Goal: Information Seeking & Learning: Learn about a topic

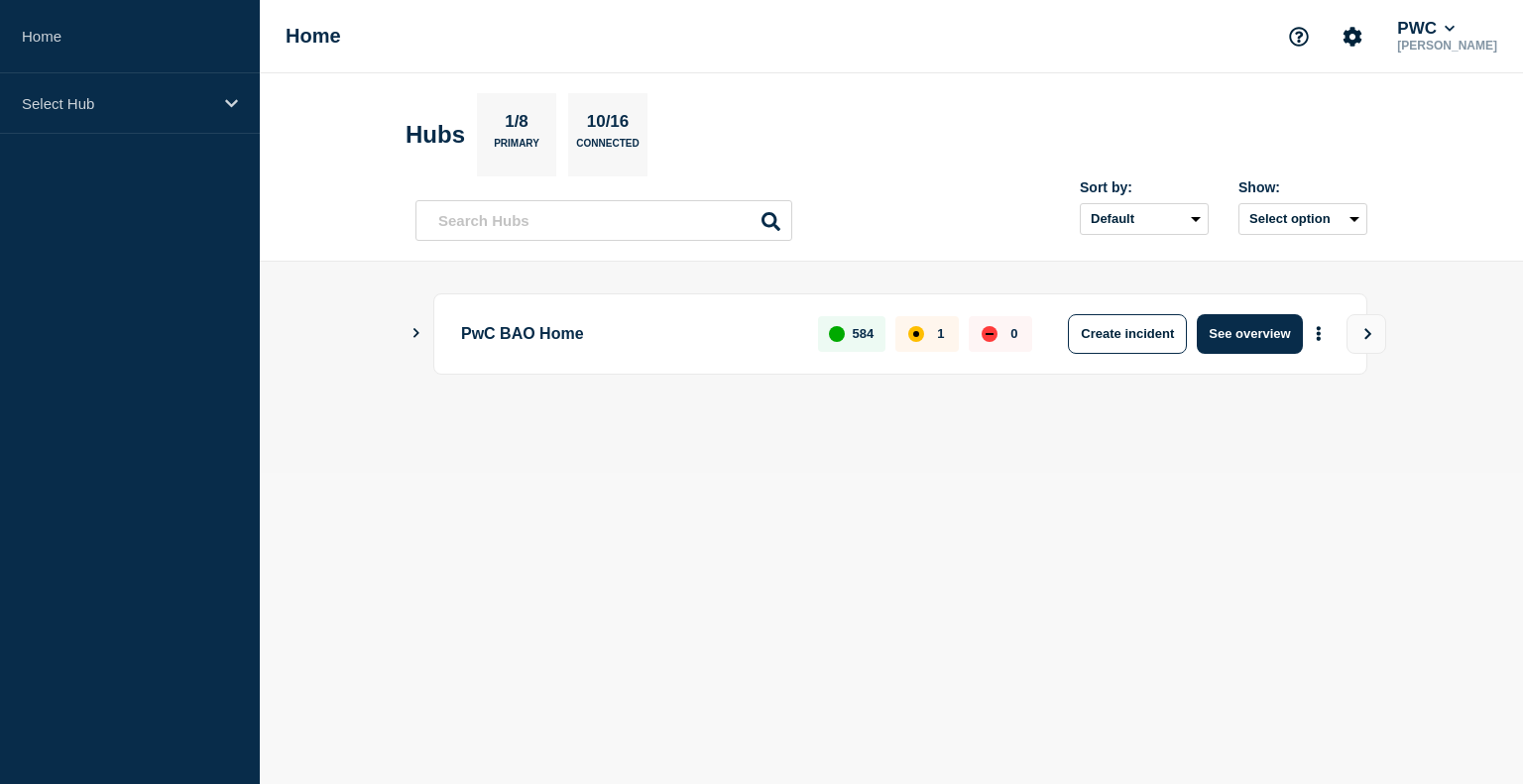
click at [412, 332] on icon "Show Connected Hubs" at bounding box center [415, 333] width 13 height 10
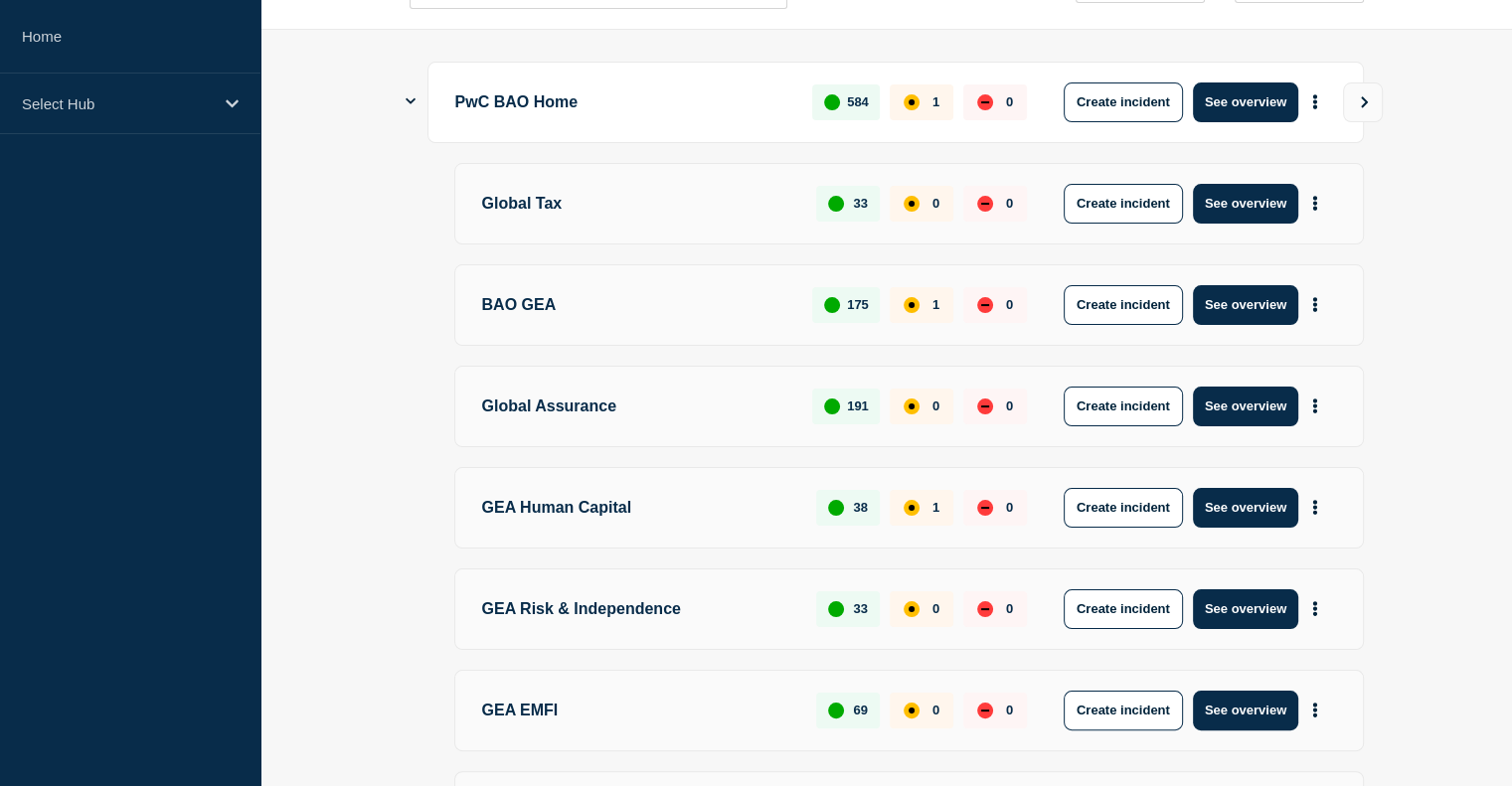
scroll to position [384, 0]
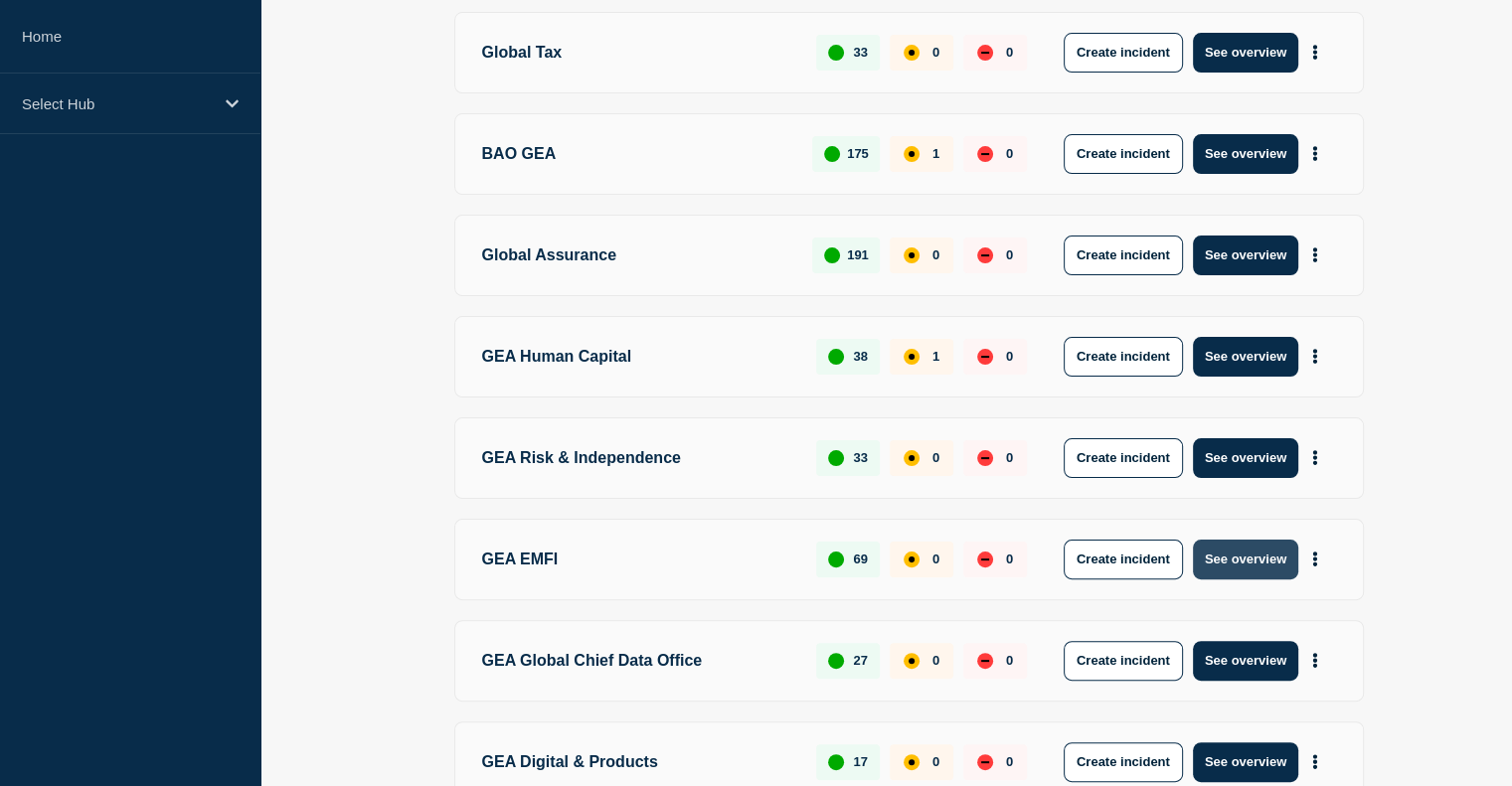
click at [1211, 556] on button "See overview" at bounding box center [1246, 559] width 105 height 40
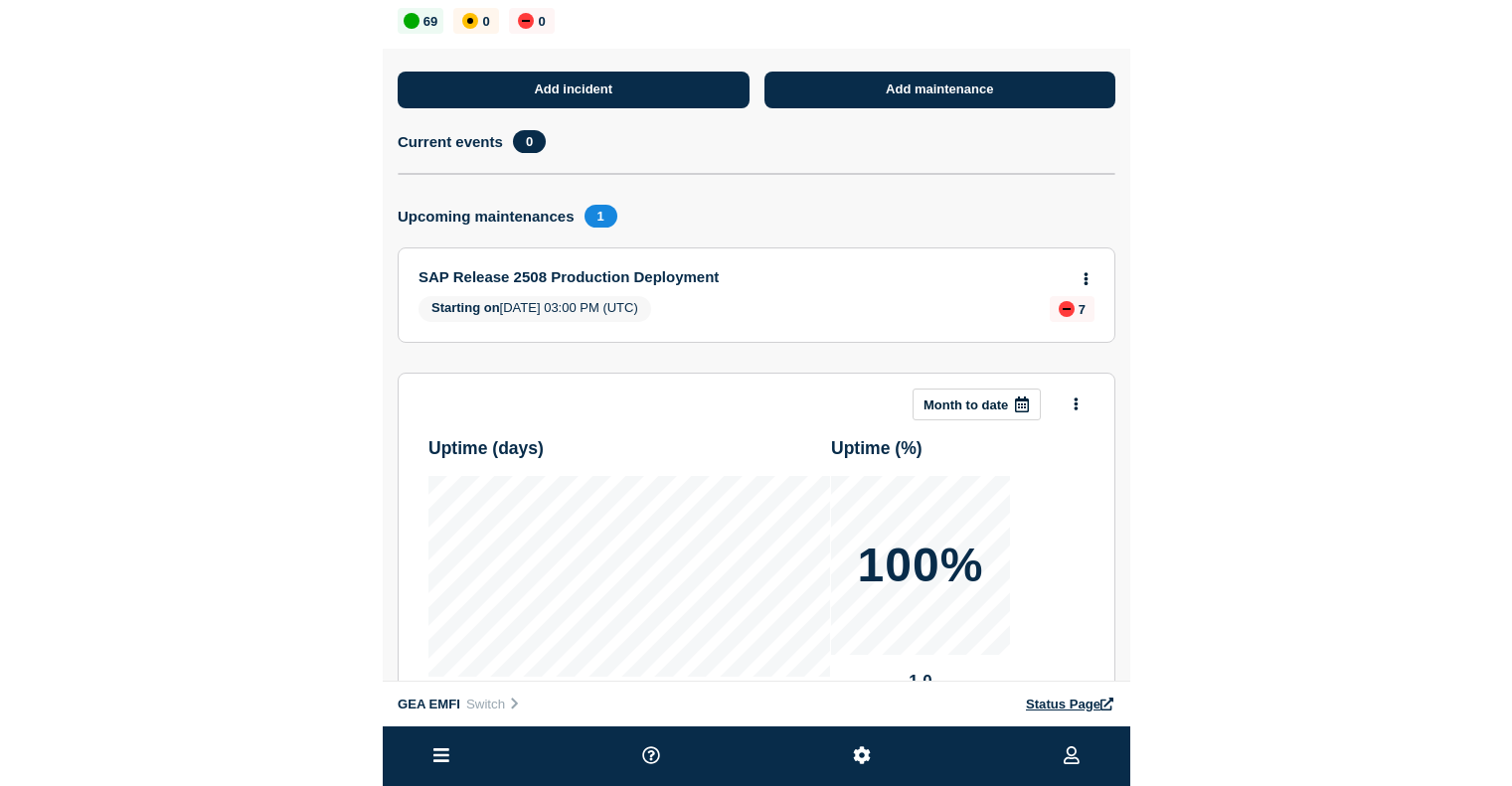
scroll to position [52, 0]
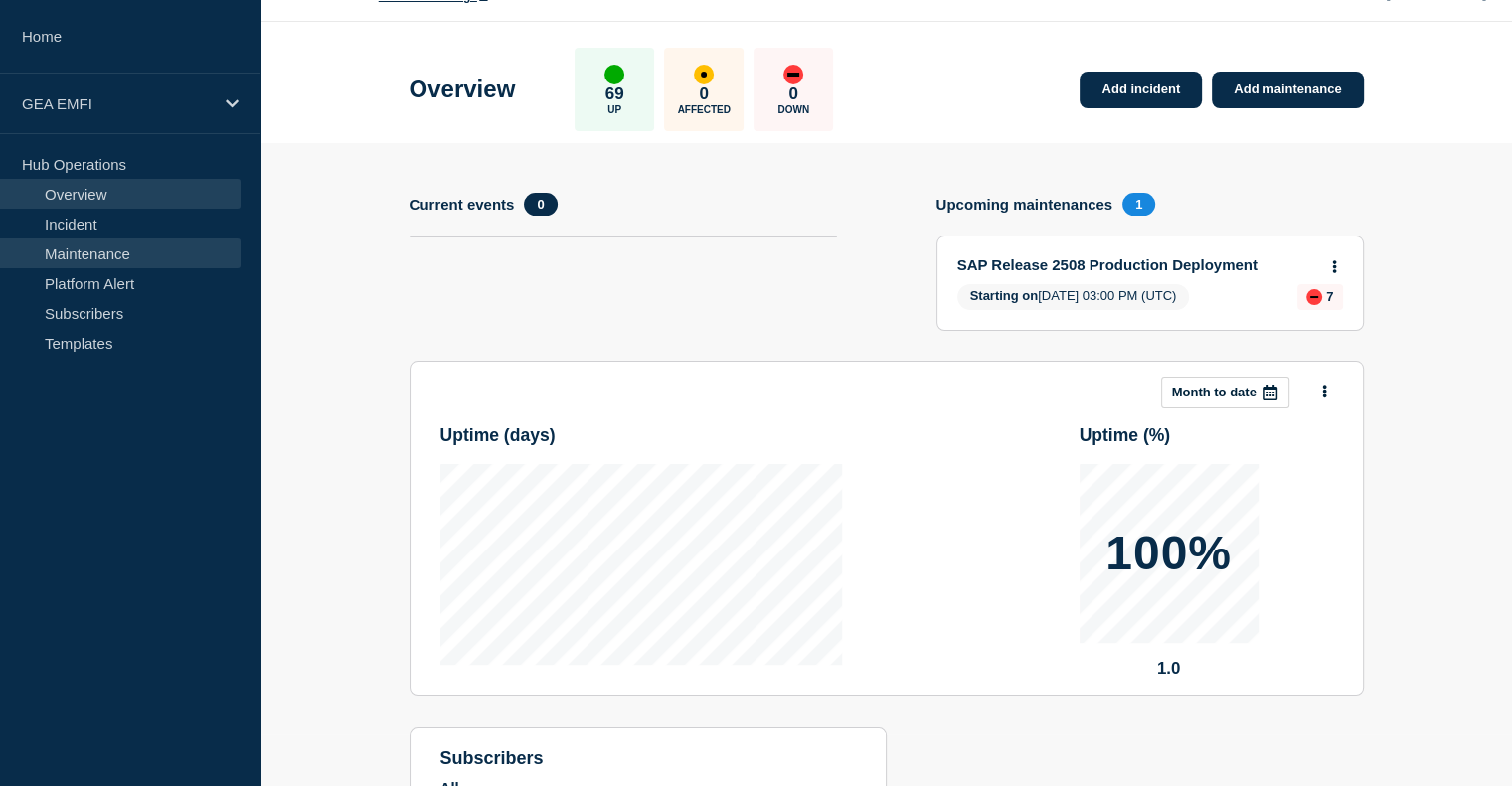
click at [98, 265] on link "Maintenance" at bounding box center [120, 253] width 241 height 30
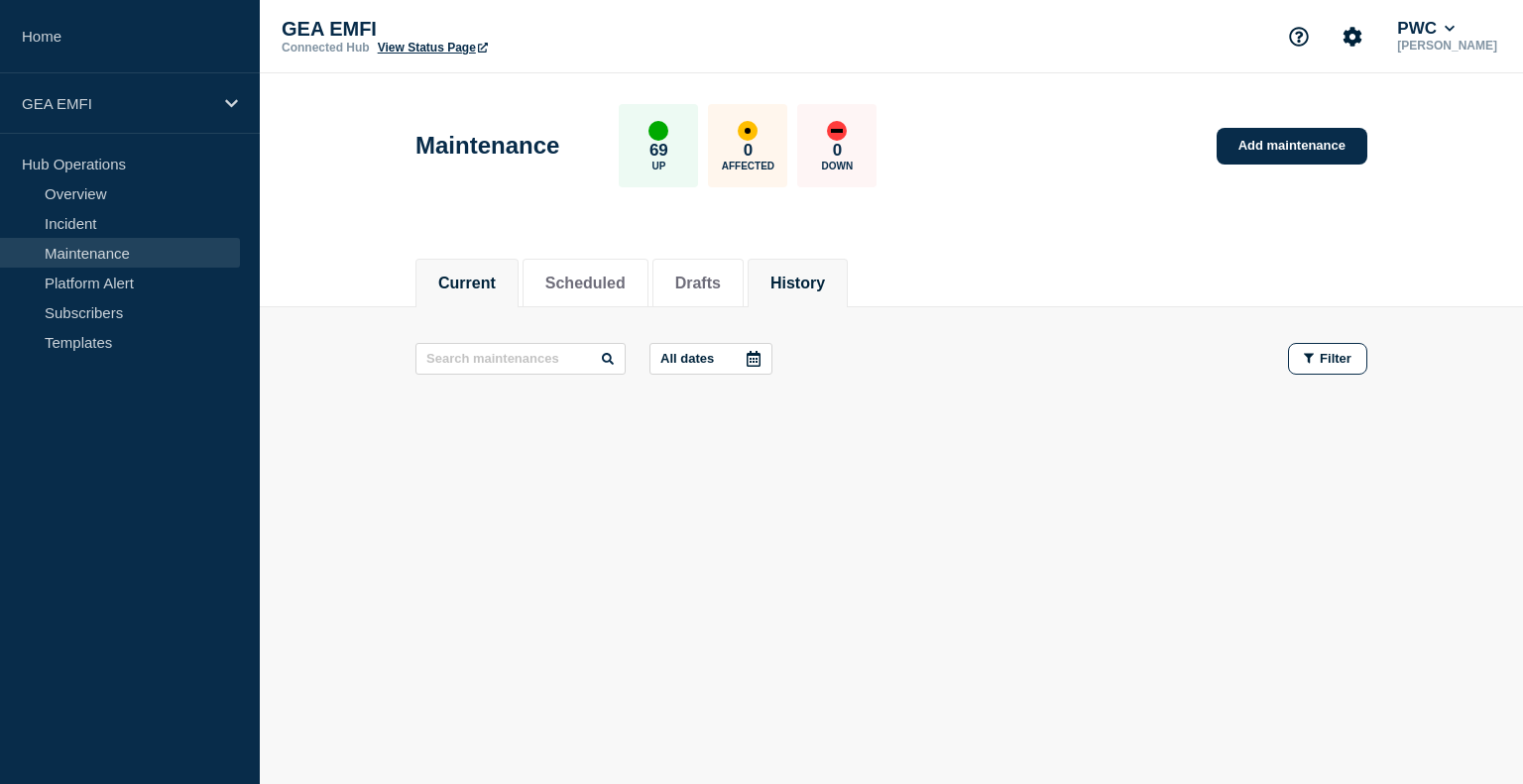
click at [821, 280] on button "History" at bounding box center [797, 283] width 55 height 18
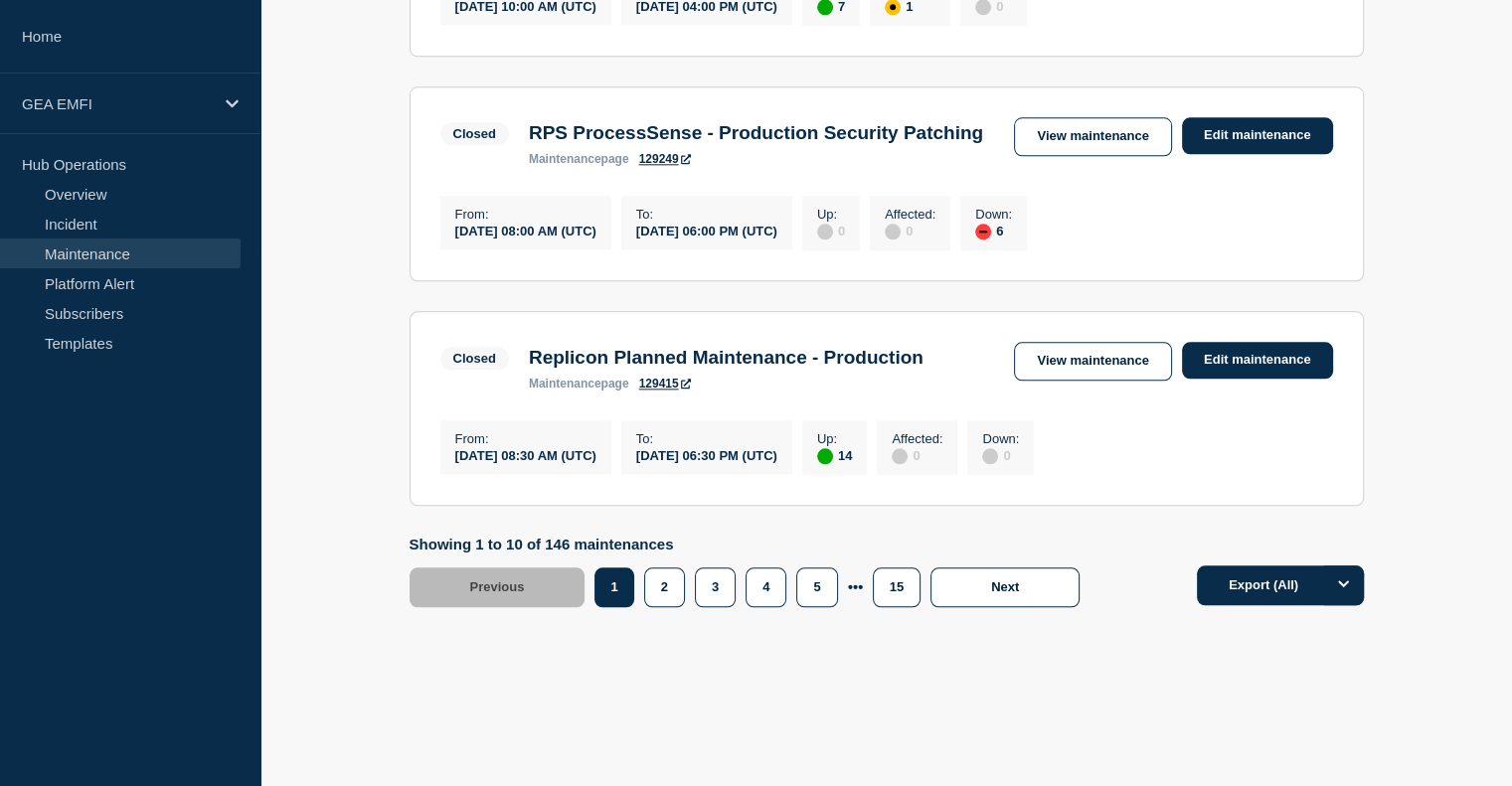
scroll to position [2340, 0]
click at [659, 595] on button "2" at bounding box center [664, 587] width 41 height 40
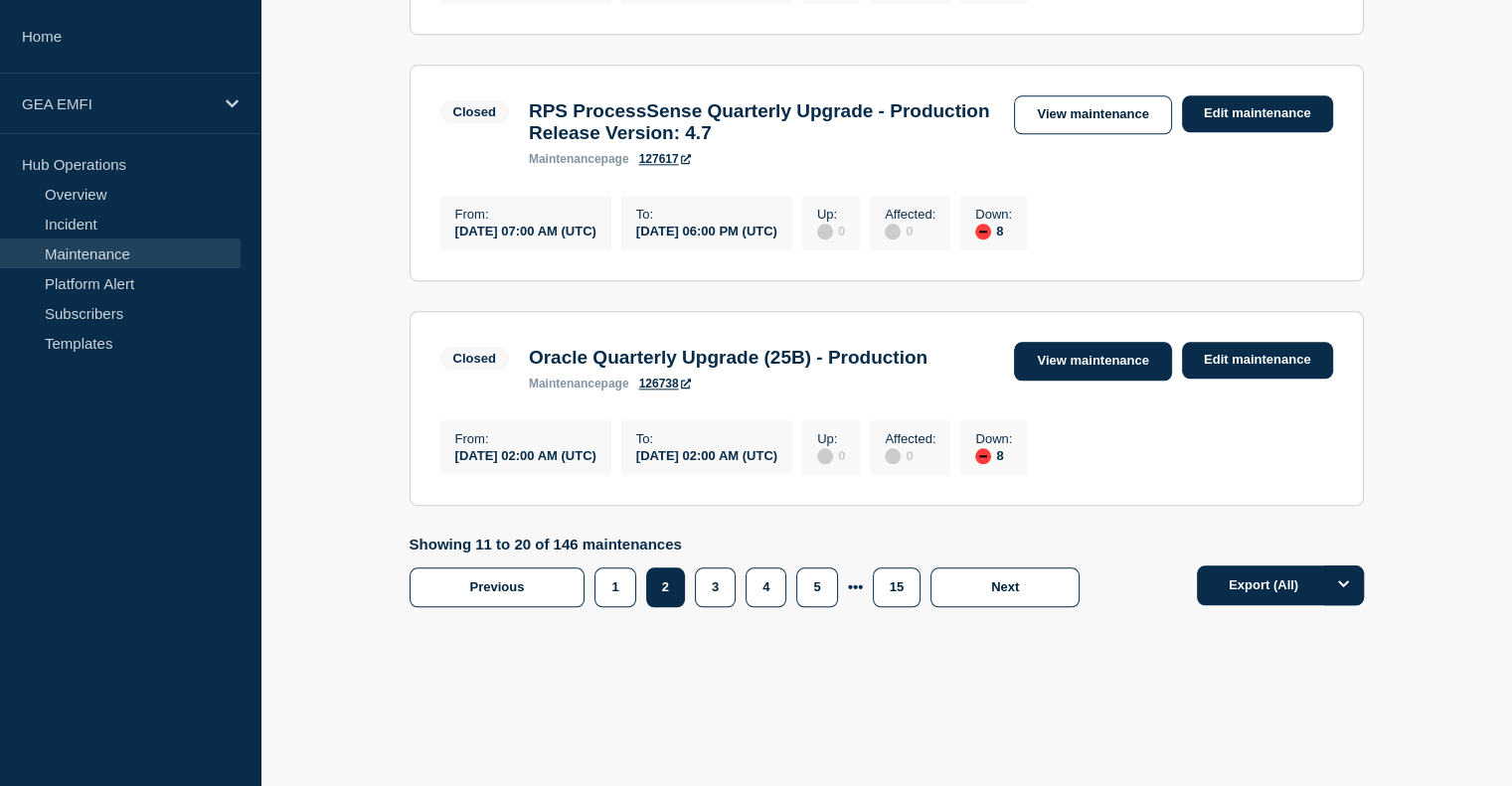
click at [1034, 349] on link "View maintenance" at bounding box center [1092, 361] width 157 height 39
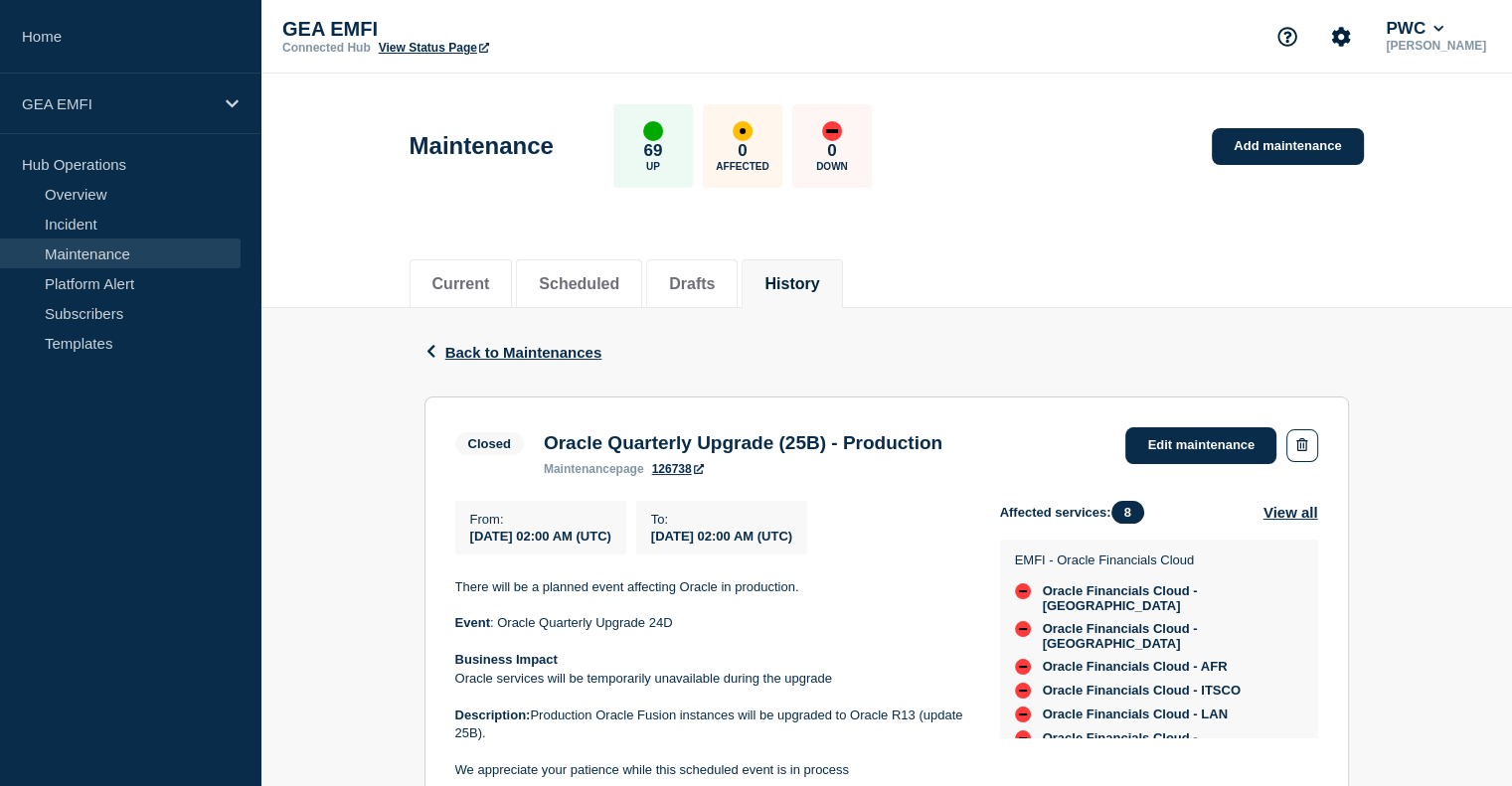
scroll to position [314, 0]
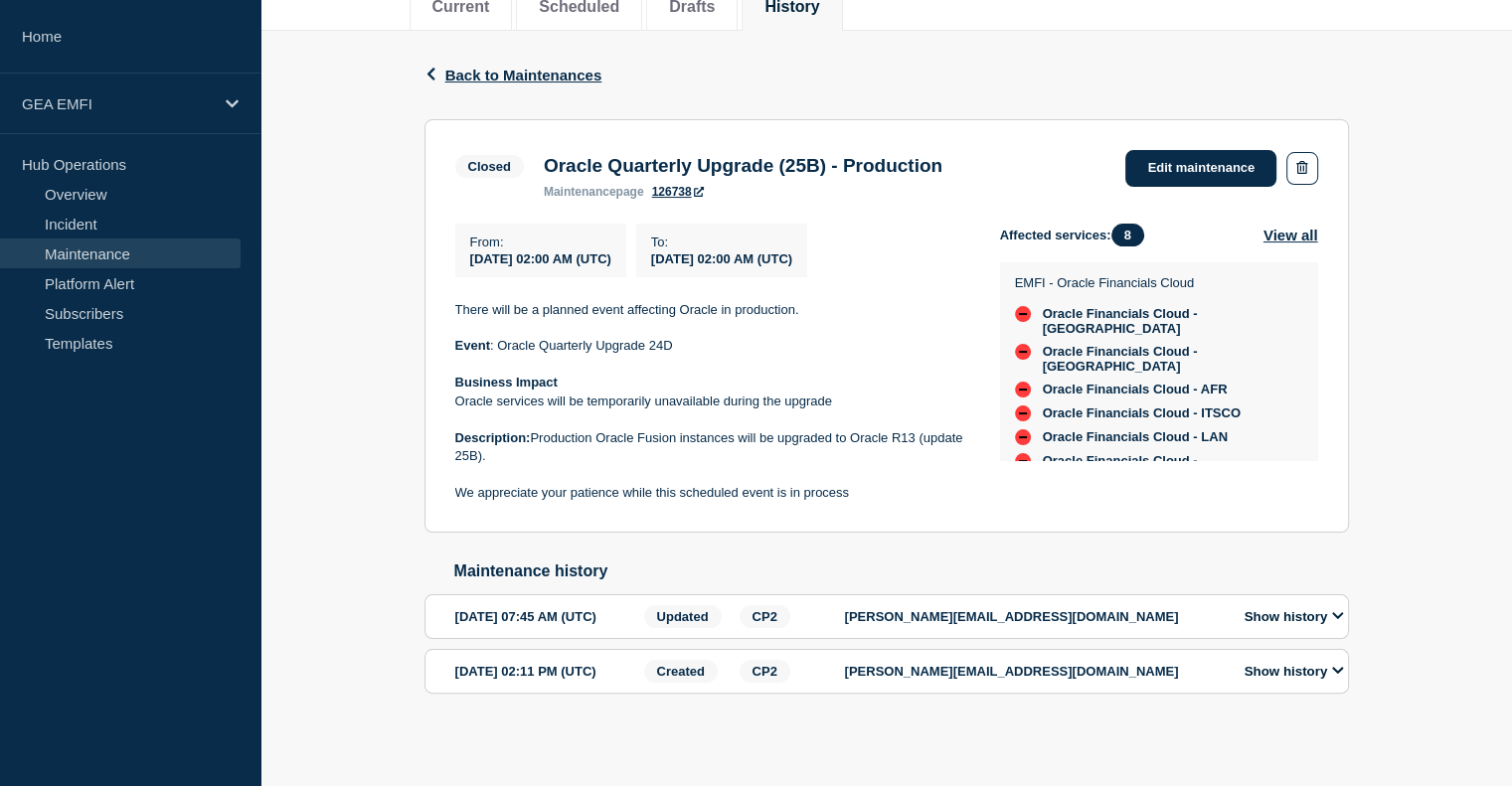
click at [788, 155] on div "Oracle Quarterly Upgrade (25B) - Production maintenance page 126738" at bounding box center [743, 177] width 419 height 44
click at [772, 155] on h3 "Oracle Quarterly Upgrade (25B) - Production" at bounding box center [743, 166] width 399 height 22
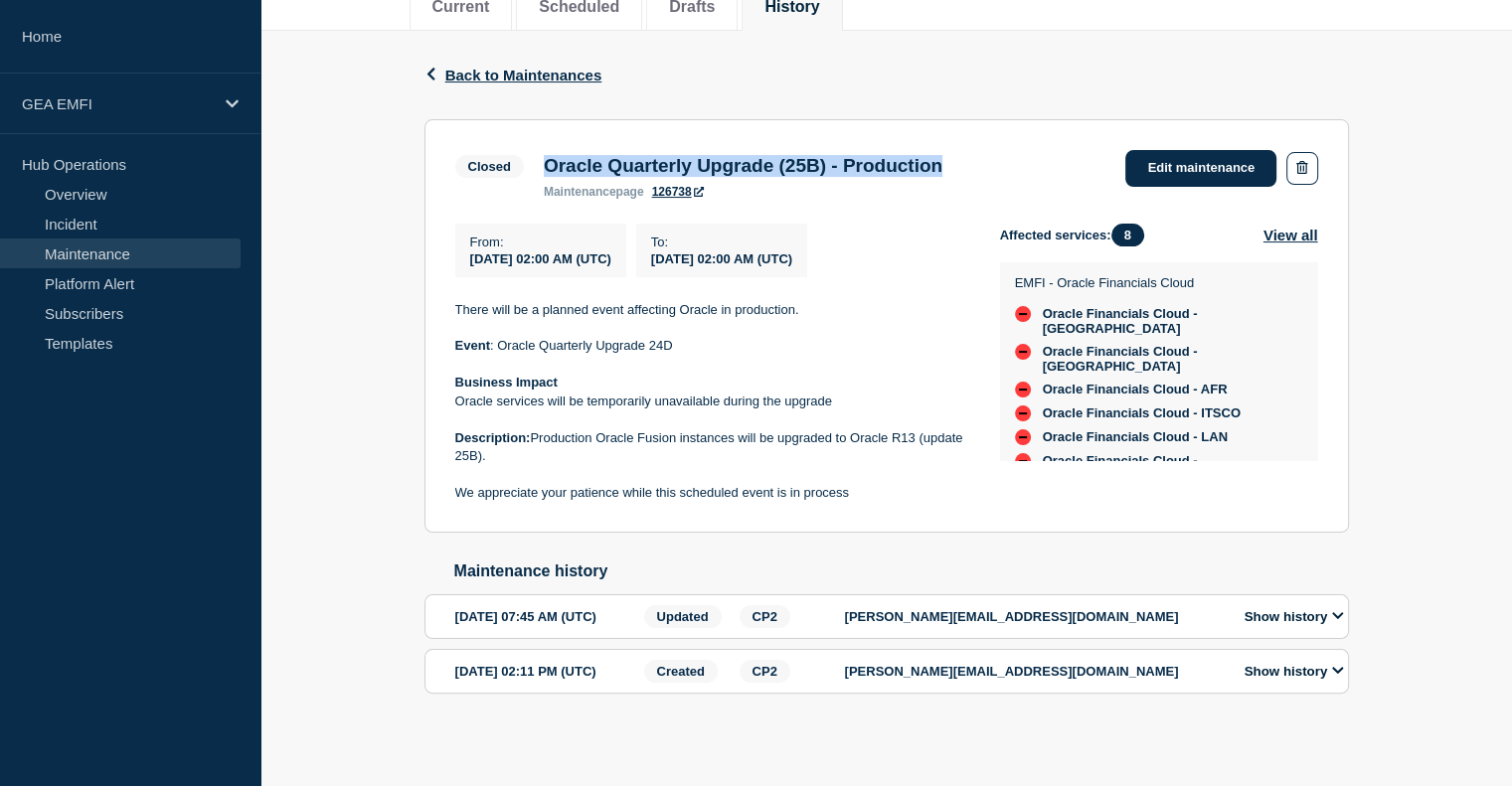
click at [772, 155] on h3 "Oracle Quarterly Upgrade (25B) - Production" at bounding box center [743, 166] width 399 height 22
copy h3 "Oracle Quarterly Upgrade (25B) - Production"
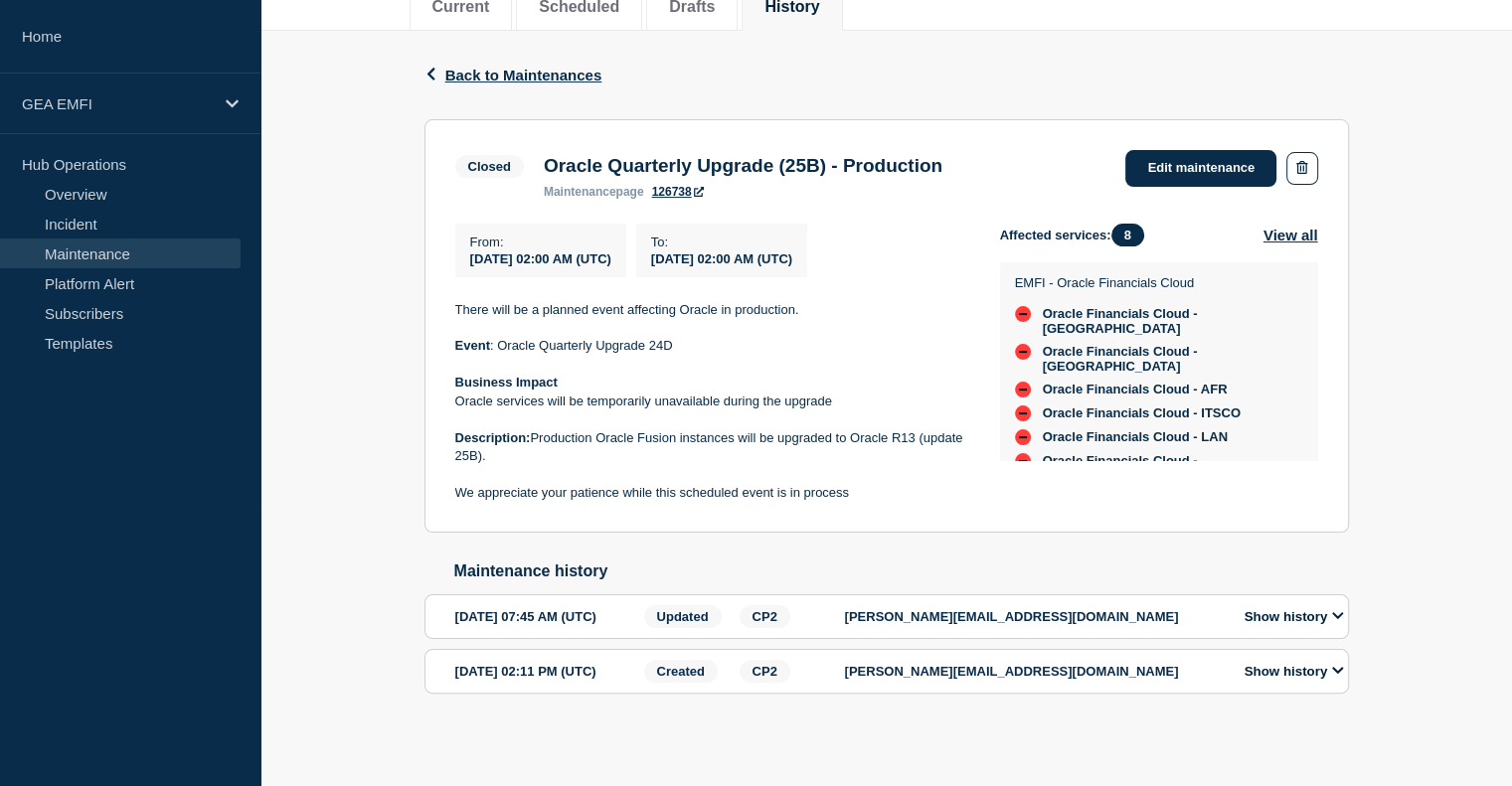
click at [644, 356] on p at bounding box center [712, 365] width 513 height 18
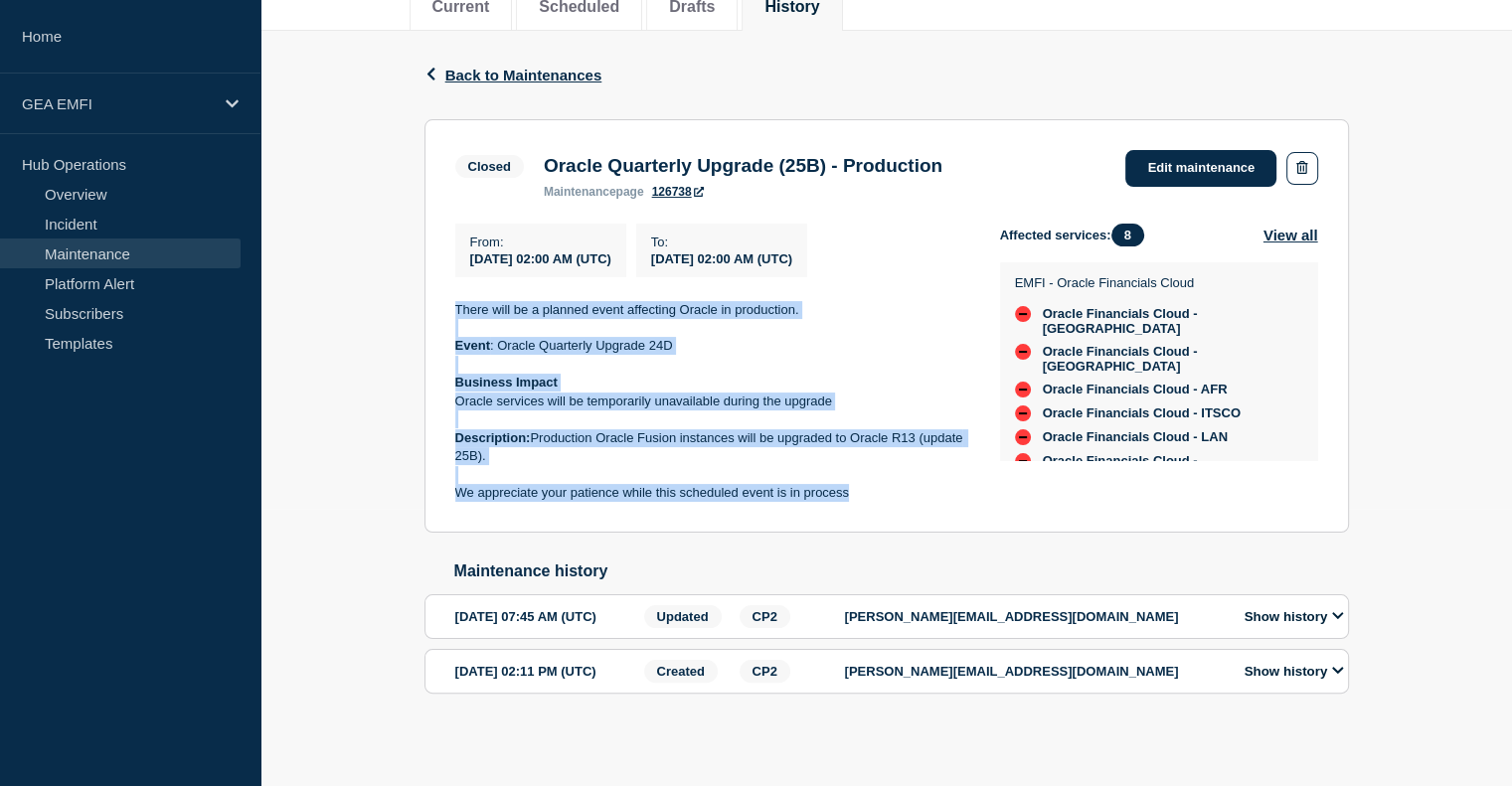
drag, startPoint x: 457, startPoint y: 276, endPoint x: 867, endPoint y: 466, distance: 451.9
click at [867, 466] on div "There will be a planned event affecting Oracle in production. Event : Oracle Qu…" at bounding box center [712, 401] width 513 height 202
copy div "There will be a planned event affecting Oracle in production. Event : Oracle Qu…"
